Goal: Task Accomplishment & Management: Manage account settings

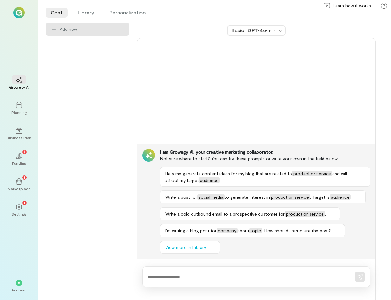
click at [21, 198] on div "Growegy AI Planning Business Plan 02 7 Funding 1 Marketplace 1 Settings" at bounding box center [19, 147] width 23 height 150
click at [20, 204] on icon at bounding box center [19, 207] width 6 height 6
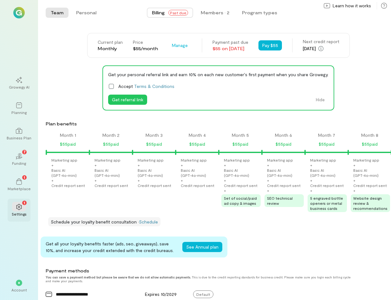
scroll to position [0, 366]
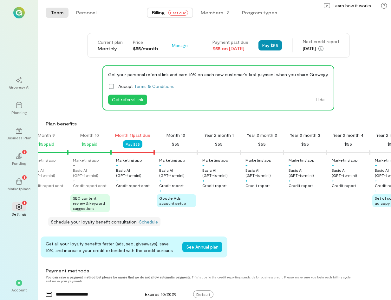
click at [280, 43] on button "Pay $55" at bounding box center [269, 45] width 23 height 10
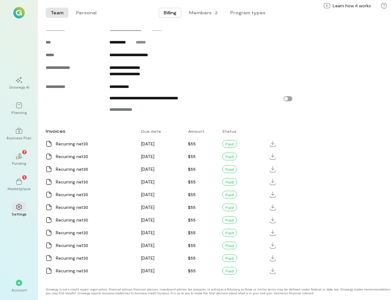
scroll to position [0, 0]
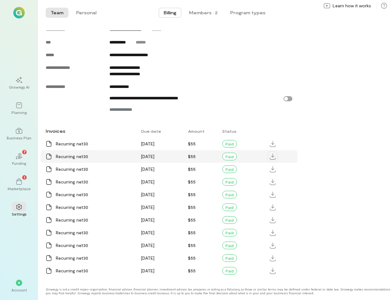
click at [272, 158] on icon at bounding box center [273, 156] width 6 height 6
